Goal: Transaction & Acquisition: Purchase product/service

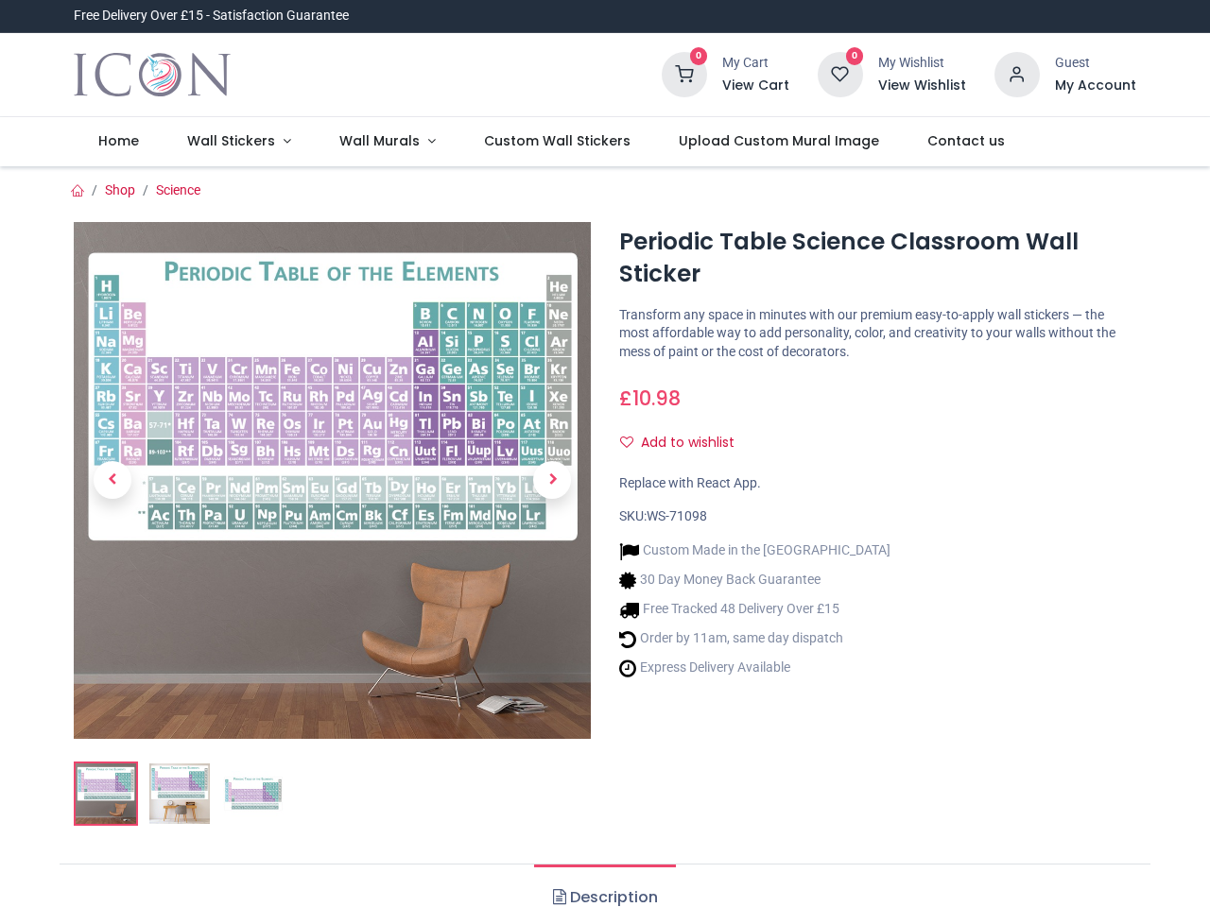
click at [605, 454] on div "Periodic Table Science Classroom Wall Sticker [URL][DOMAIN_NAME] [URL][DOMAIN_N…" at bounding box center [877, 531] width 545 height 619
click at [759, 86] on h6 "View Cart" at bounding box center [755, 86] width 67 height 19
click at [1018, 73] on icon at bounding box center [1016, 74] width 45 height 45
click at [1095, 86] on h6 "My Account" at bounding box center [1095, 86] width 81 height 19
click at [234, 142] on span "Wall Stickers" at bounding box center [231, 140] width 88 height 19
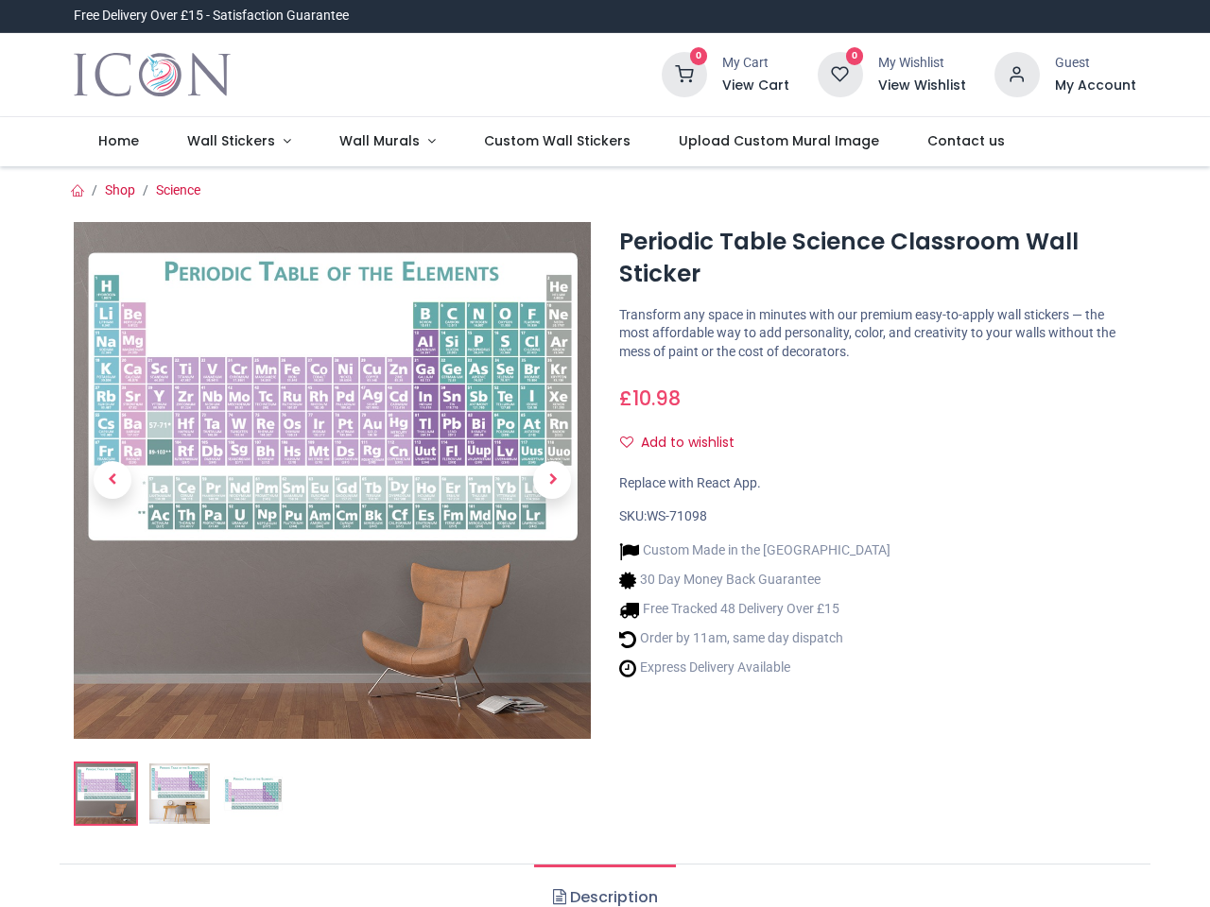
click at [379, 142] on span "Wall Murals" at bounding box center [379, 140] width 80 height 19
click at [684, 443] on button "Add to wishlist" at bounding box center [684, 443] width 131 height 32
